Goal: Find specific page/section: Find specific page/section

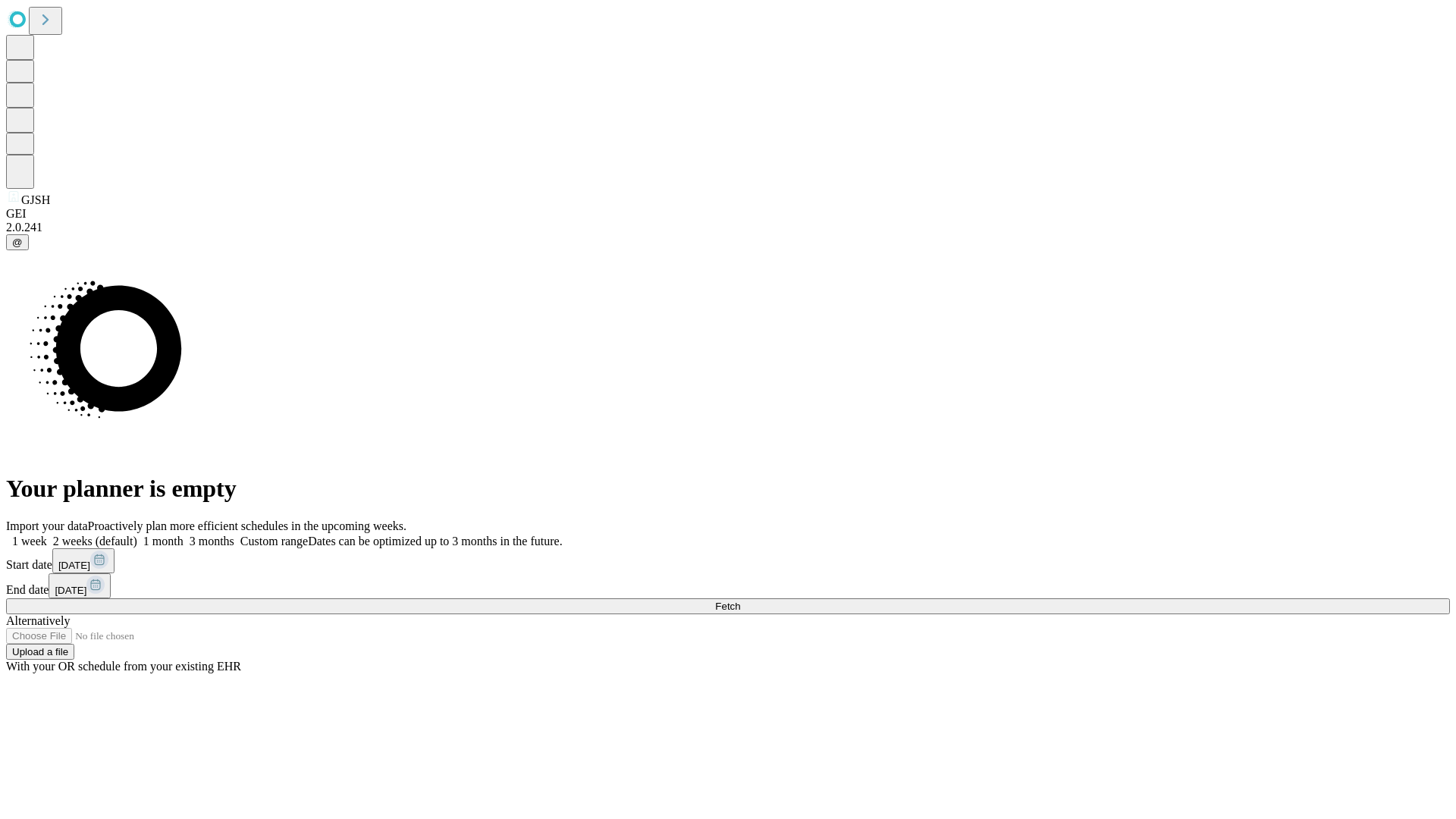
click at [1175, 598] on button "Fetch" at bounding box center [728, 606] width 1443 height 16
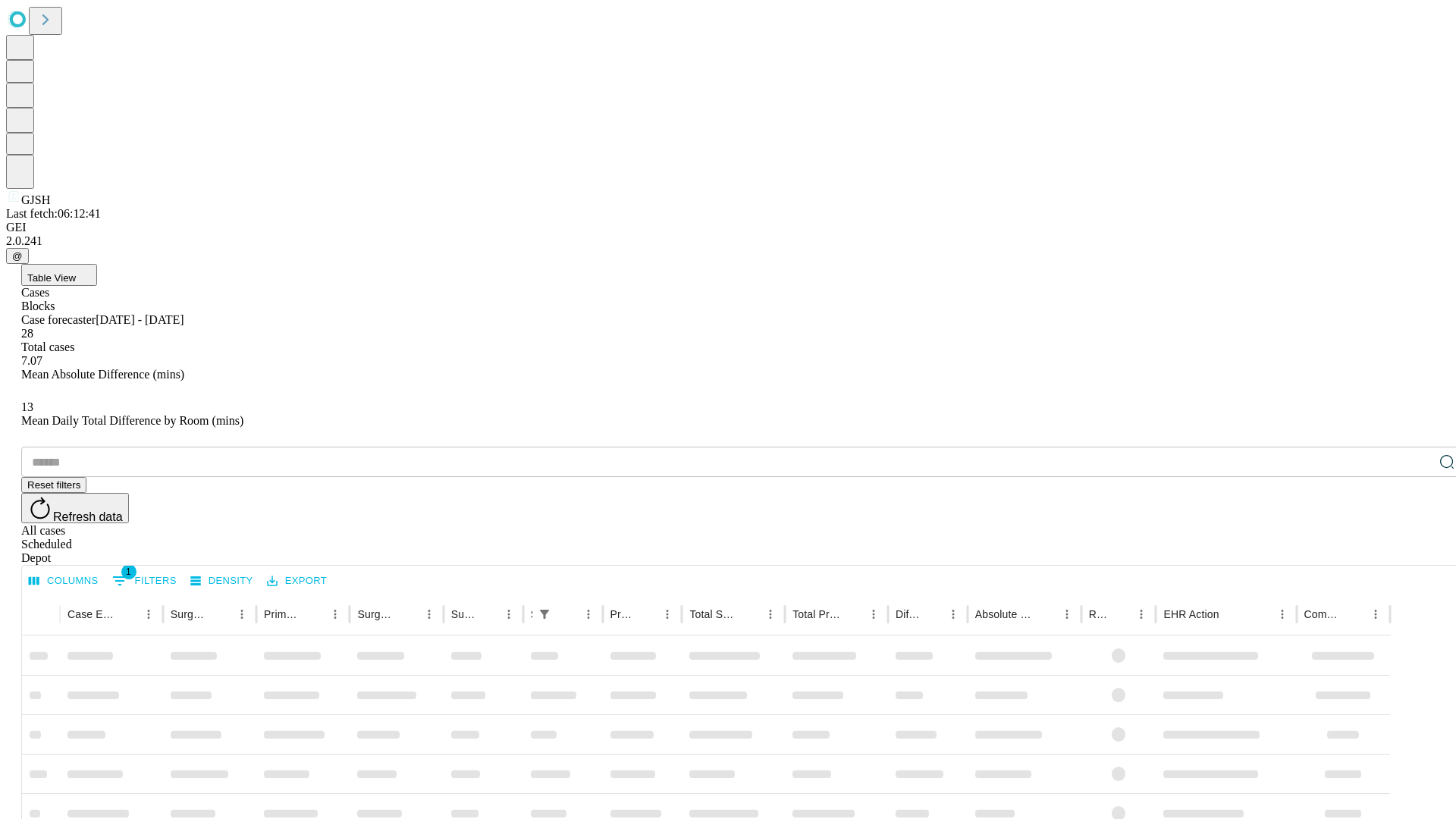
click at [76, 272] on span "Table View" at bounding box center [51, 278] width 48 height 11
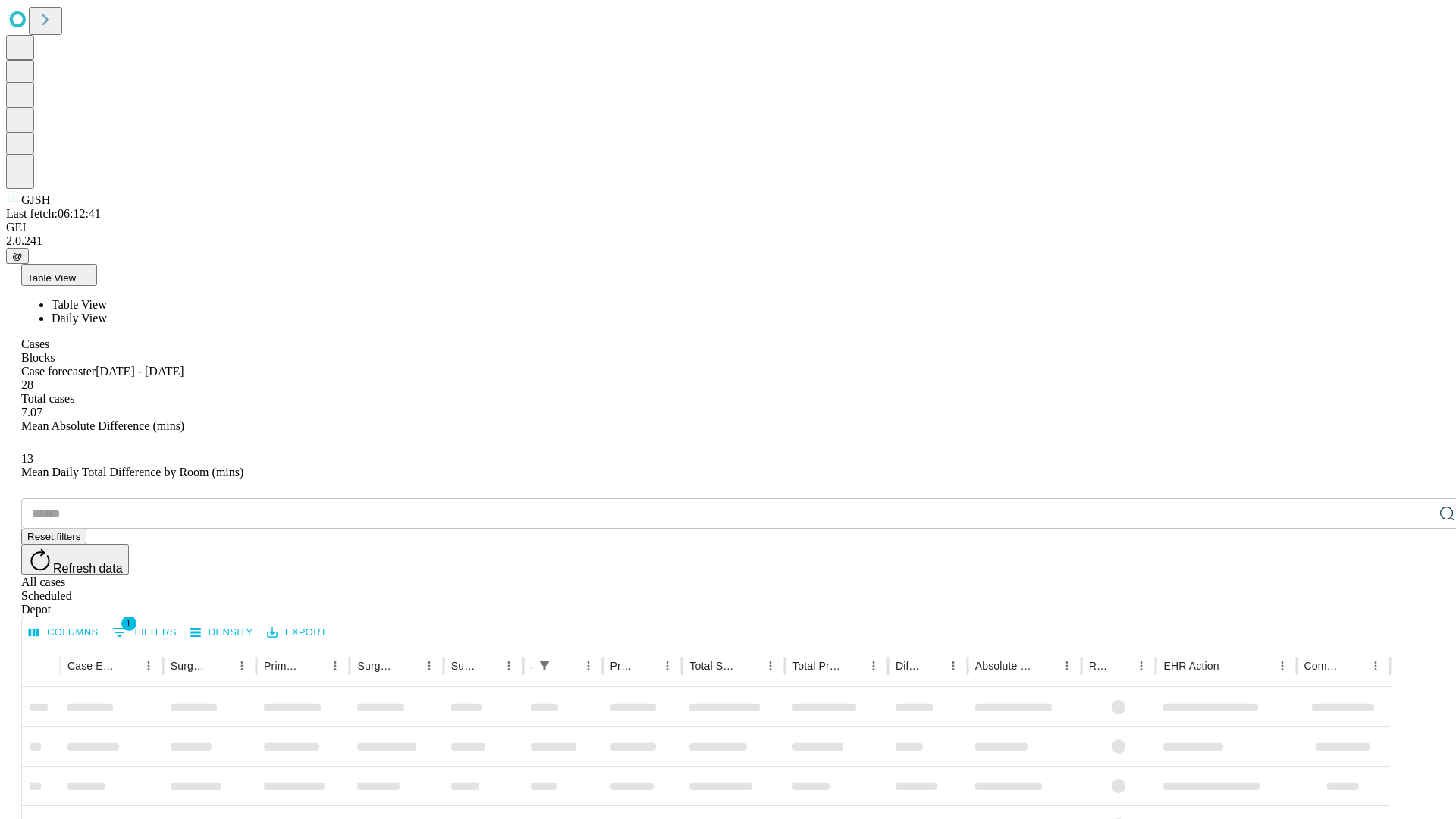
click at [107, 312] on span "Daily View" at bounding box center [79, 318] width 55 height 13
